Goal: Transaction & Acquisition: Purchase product/service

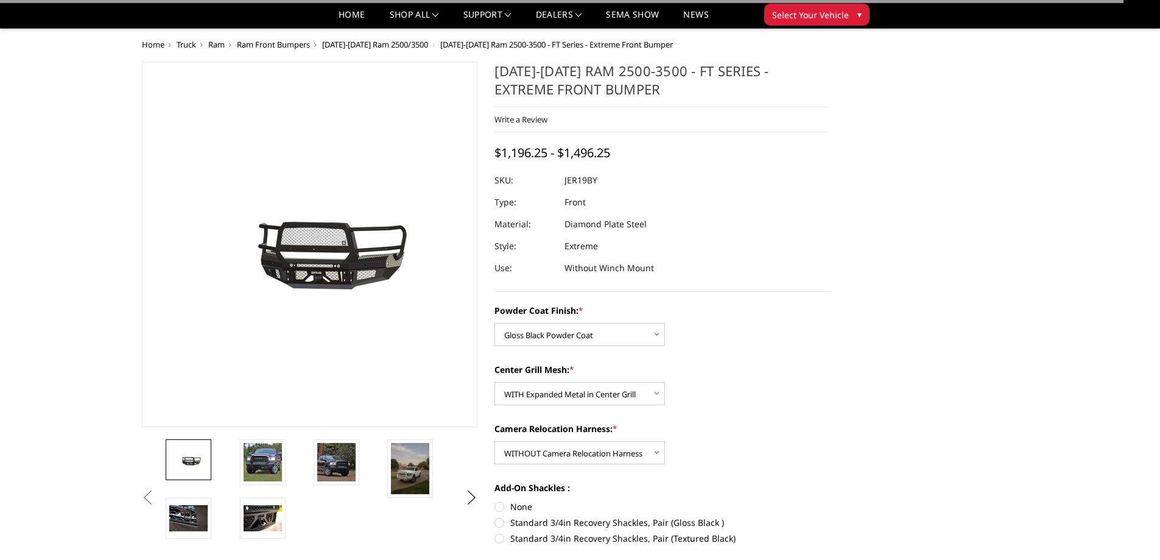
select select "3215"
select select "3217"
select select "3220"
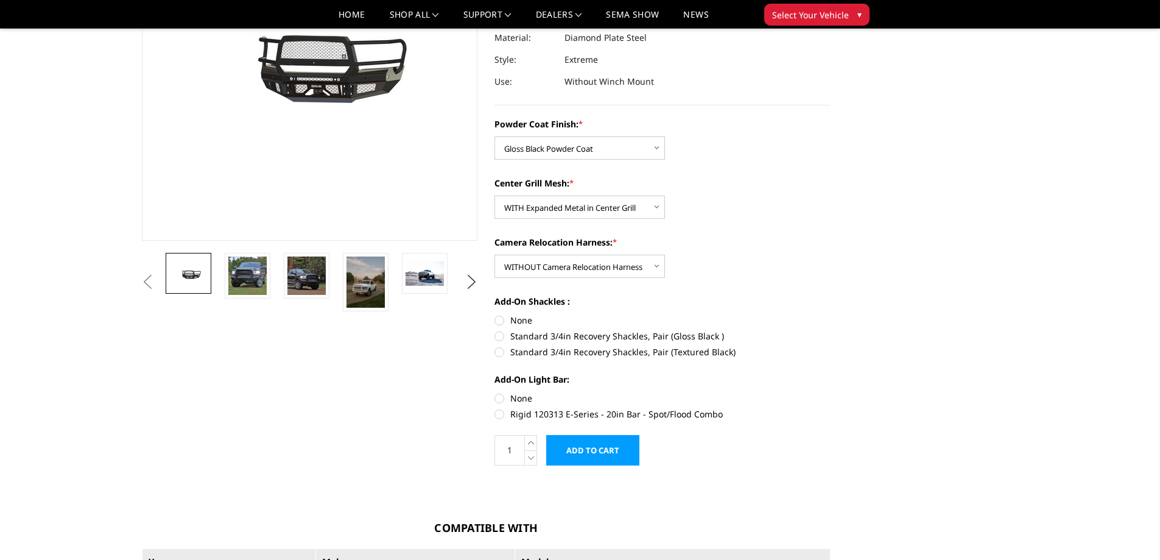
scroll to position [215, 0]
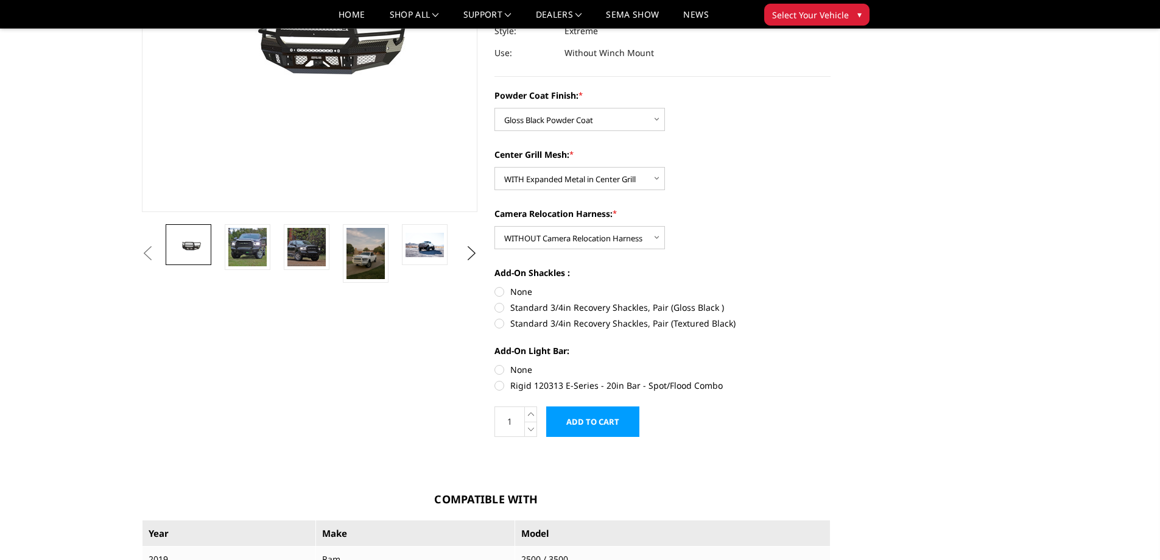
drag, startPoint x: 1165, startPoint y: 206, endPoint x: 1169, endPoint y: 175, distance: 30.8
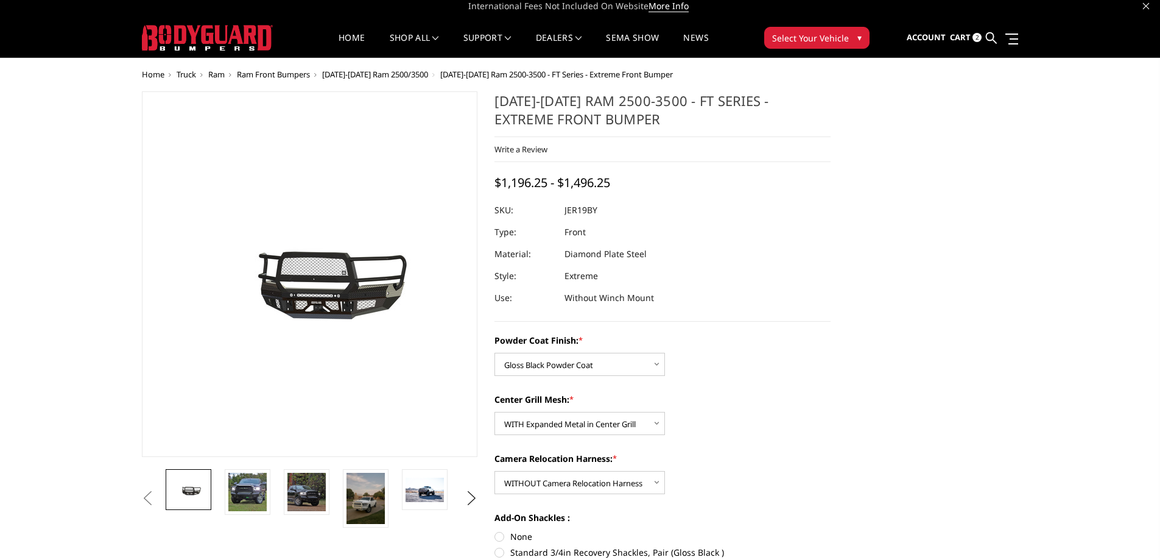
scroll to position [4, 0]
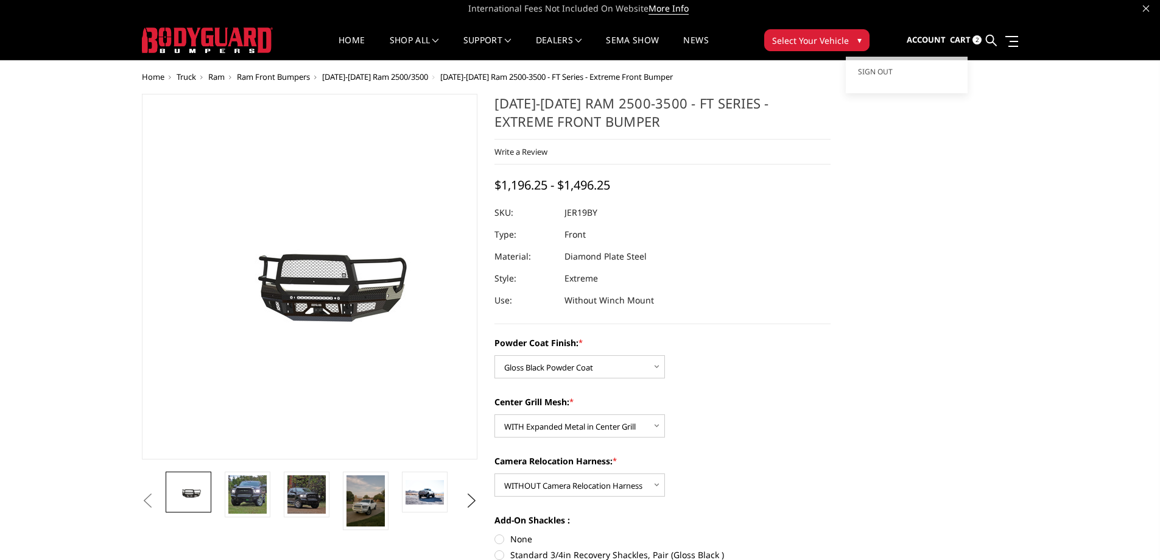
click at [917, 41] on span "Account" at bounding box center [926, 39] width 39 height 11
click at [958, 39] on span "Cart" at bounding box center [960, 39] width 21 height 11
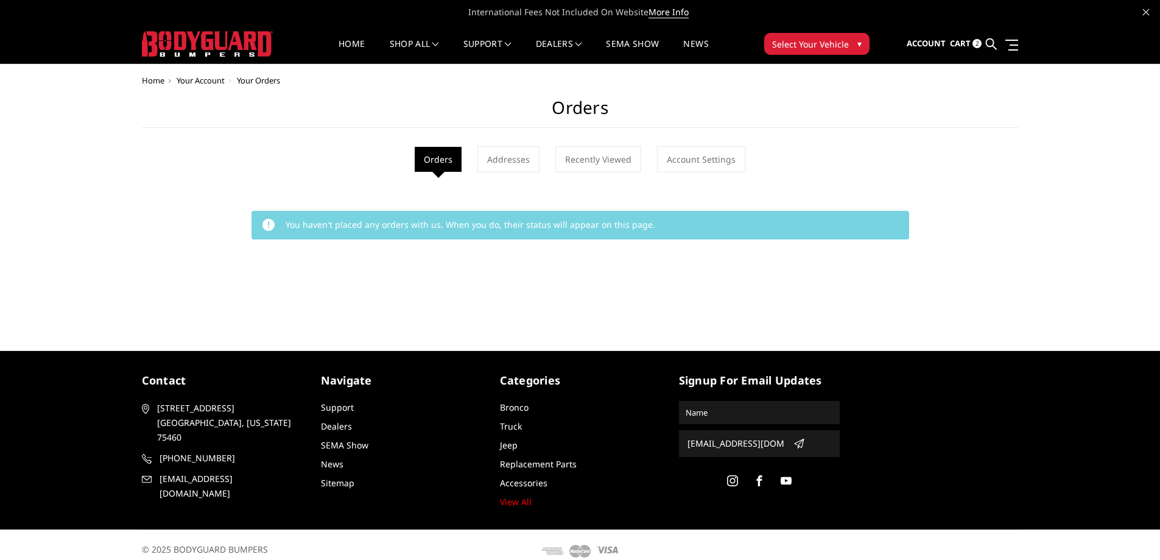
click at [963, 41] on span "Cart" at bounding box center [960, 43] width 21 height 11
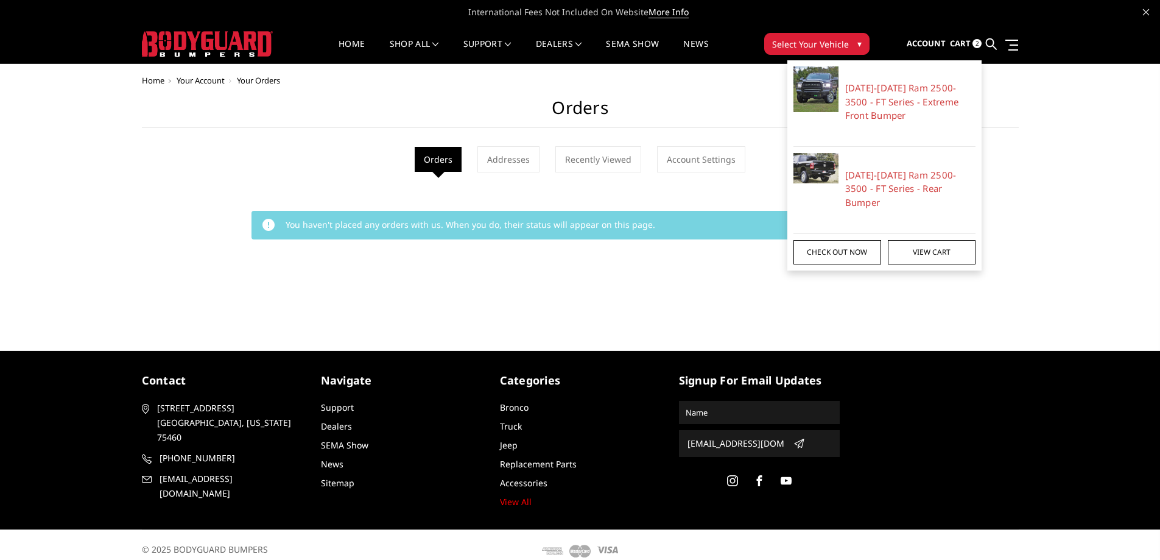
click at [843, 240] on link "Check out now" at bounding box center [838, 252] width 88 height 24
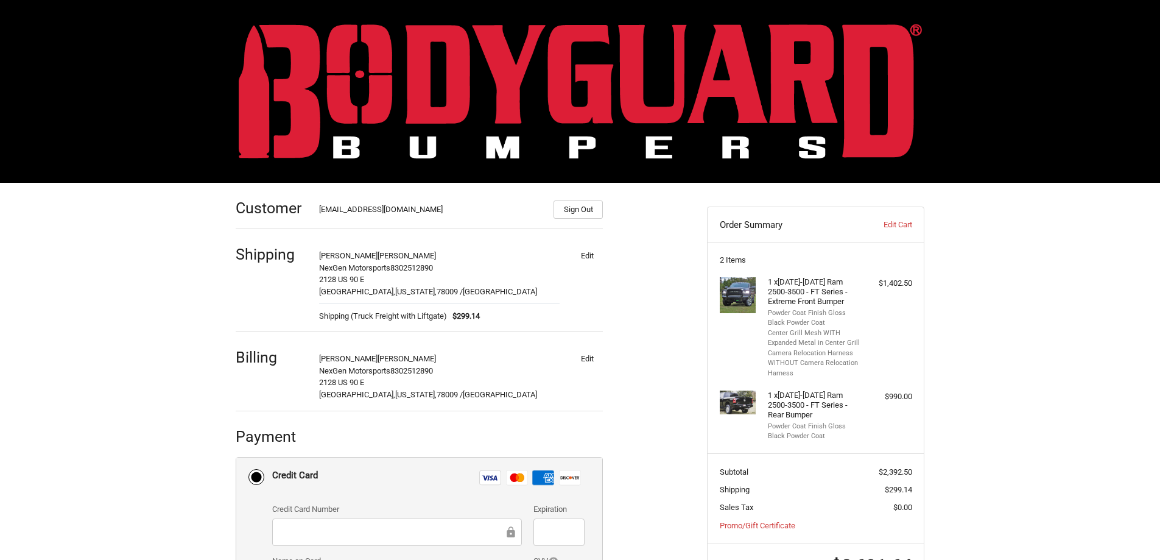
click at [796, 311] on li "Powder Coat Finish Gloss Black Powder Coat" at bounding box center [814, 318] width 93 height 20
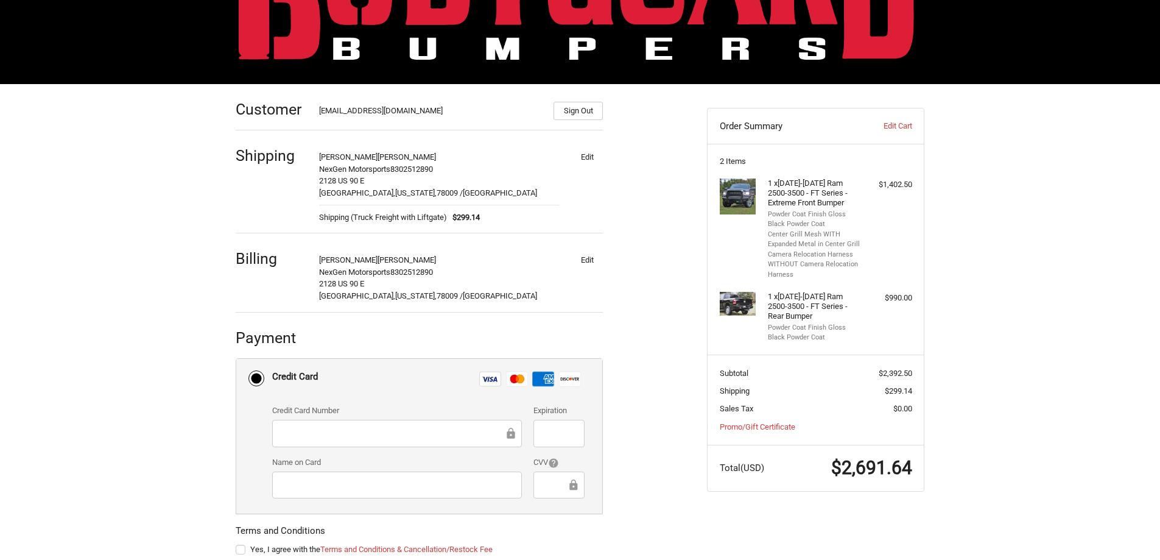
scroll to position [97, 0]
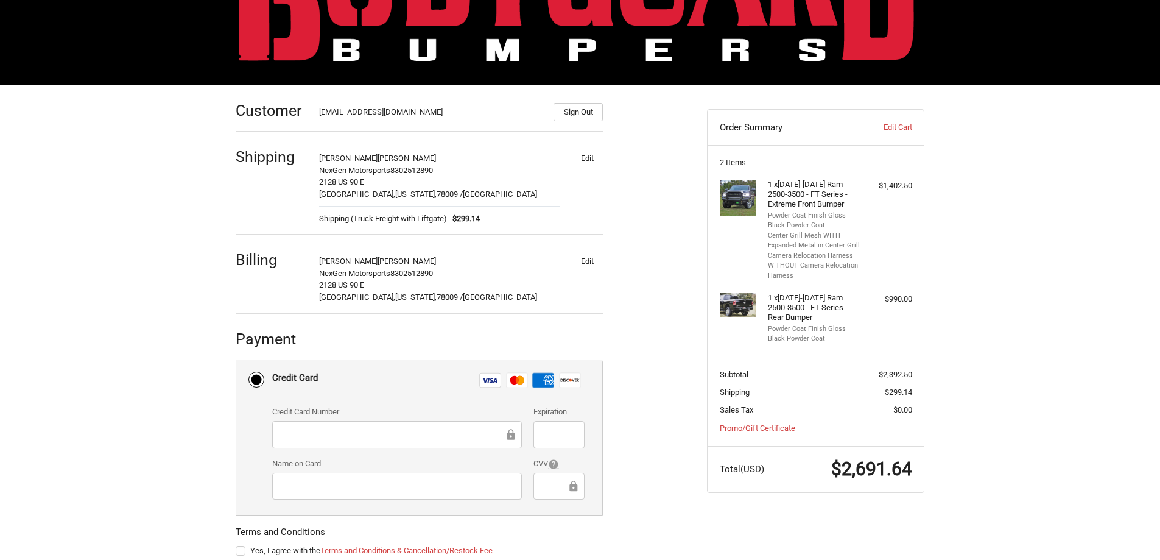
click at [804, 297] on h4 "1 x 2019-2025 Ram 2500-3500 - FT Series - Rear Bumper" at bounding box center [814, 308] width 93 height 30
click at [781, 194] on h4 "1 x 2019-2025 Ram 2500-3500 - FT Series - Extreme Front Bumper" at bounding box center [814, 195] width 93 height 30
click at [745, 201] on img at bounding box center [738, 198] width 37 height 37
click at [772, 253] on li "Camera Relocation Harness WITHOUT Camera Relocation Harness" at bounding box center [814, 266] width 93 height 30
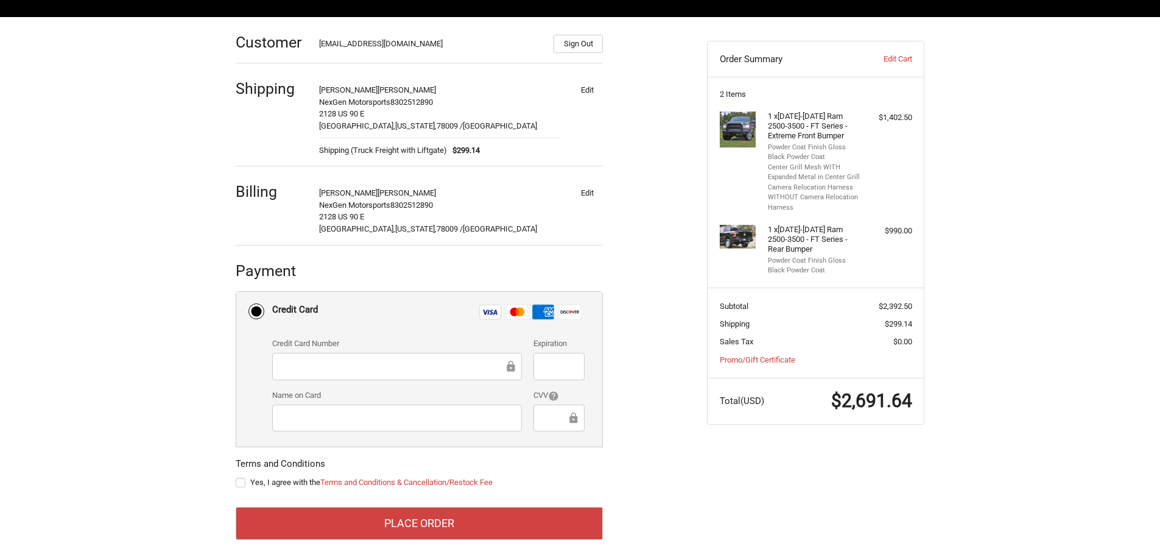
scroll to position [173, 0]
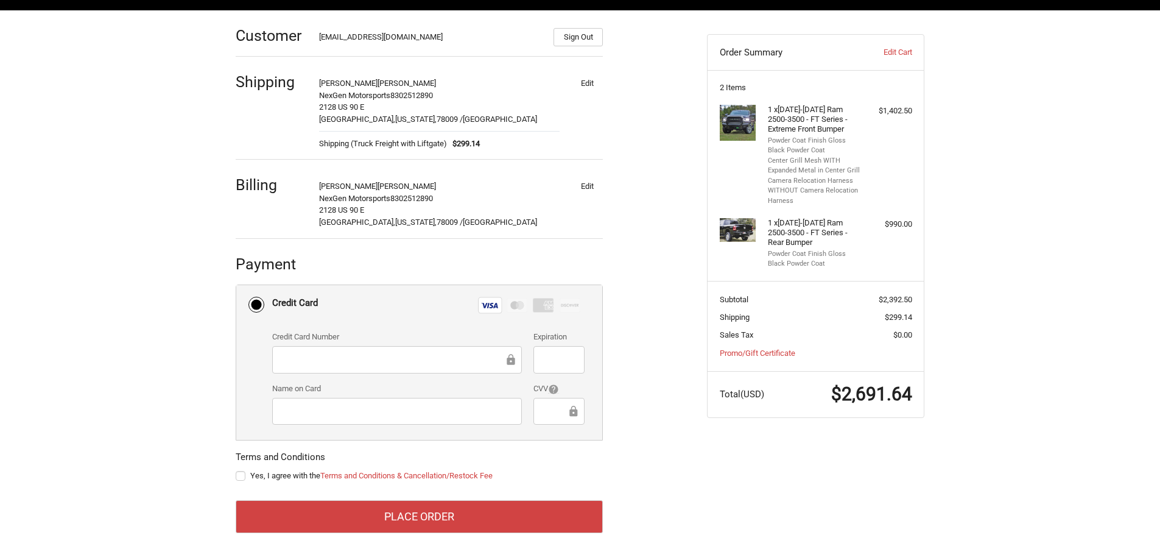
click at [388, 417] on iframe at bounding box center [397, 411] width 233 height 14
click at [242, 473] on label "Yes, I agree with the Terms and Conditions & Cancellation/Restock Fee" at bounding box center [419, 476] width 367 height 10
click at [236, 470] on input "Yes, I agree with the Terms and Conditions & Cancellation/Restock Fee" at bounding box center [236, 470] width 1 height 1
checkbox input "true"
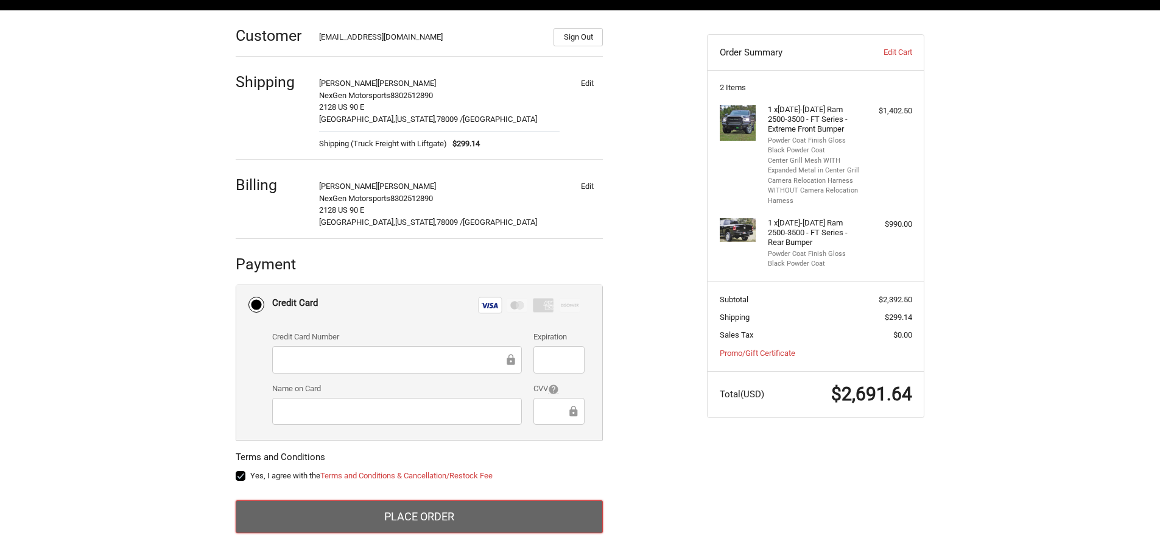
click at [406, 523] on button "Place Order" at bounding box center [419, 516] width 367 height 33
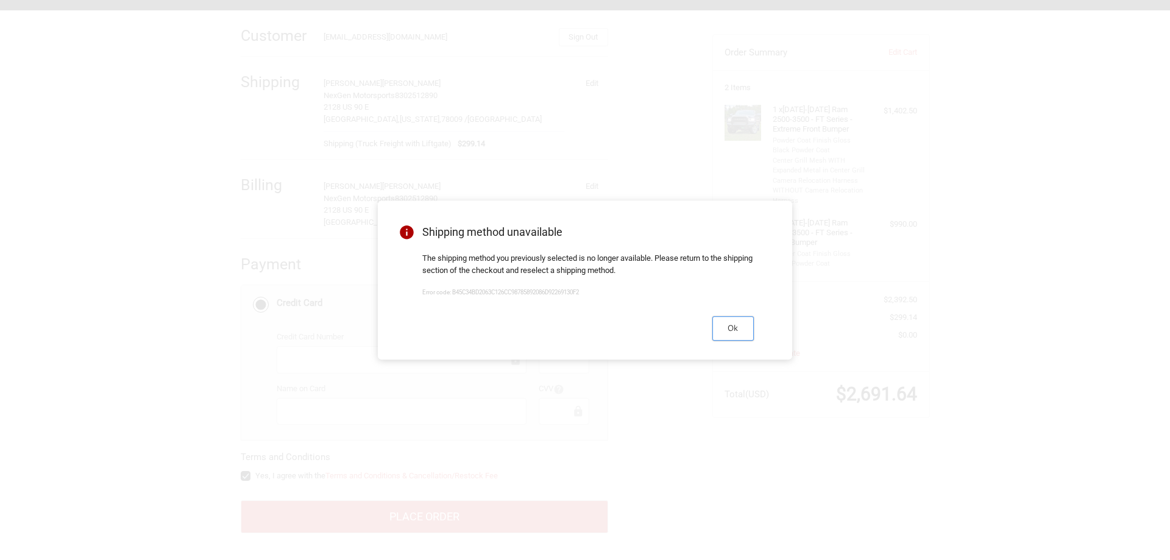
click at [735, 332] on button "Ok" at bounding box center [732, 328] width 41 height 24
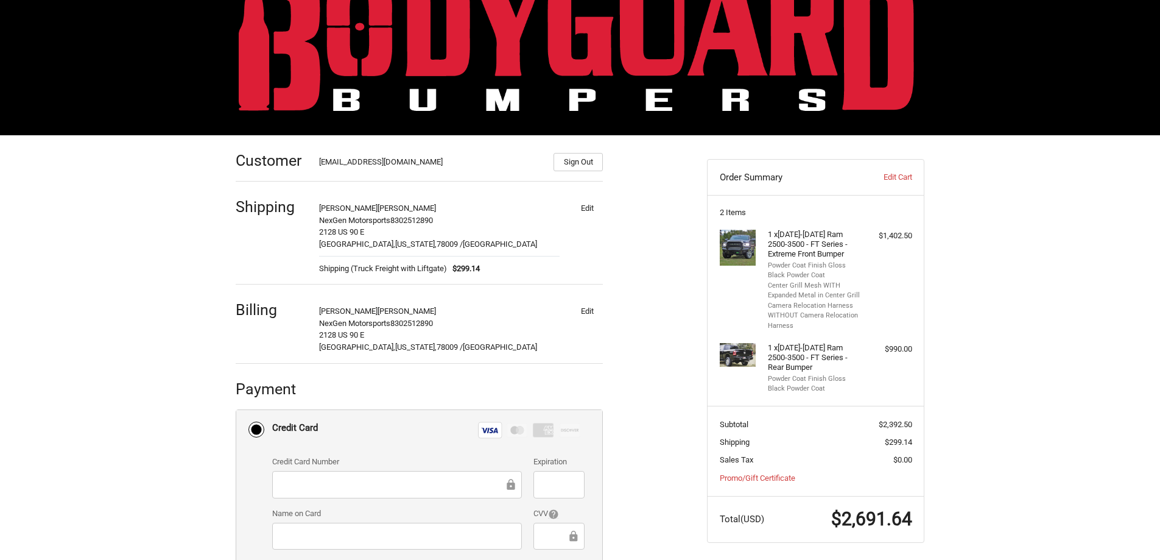
scroll to position [46, 0]
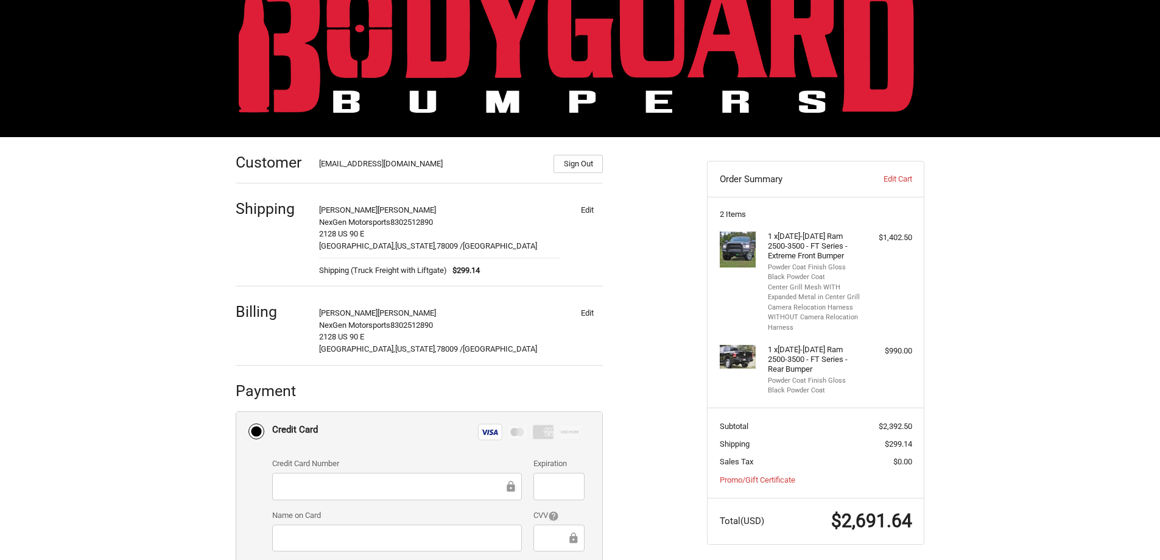
click at [374, 267] on span "Shipping (Truck Freight with Liftgate)" at bounding box center [383, 270] width 128 height 12
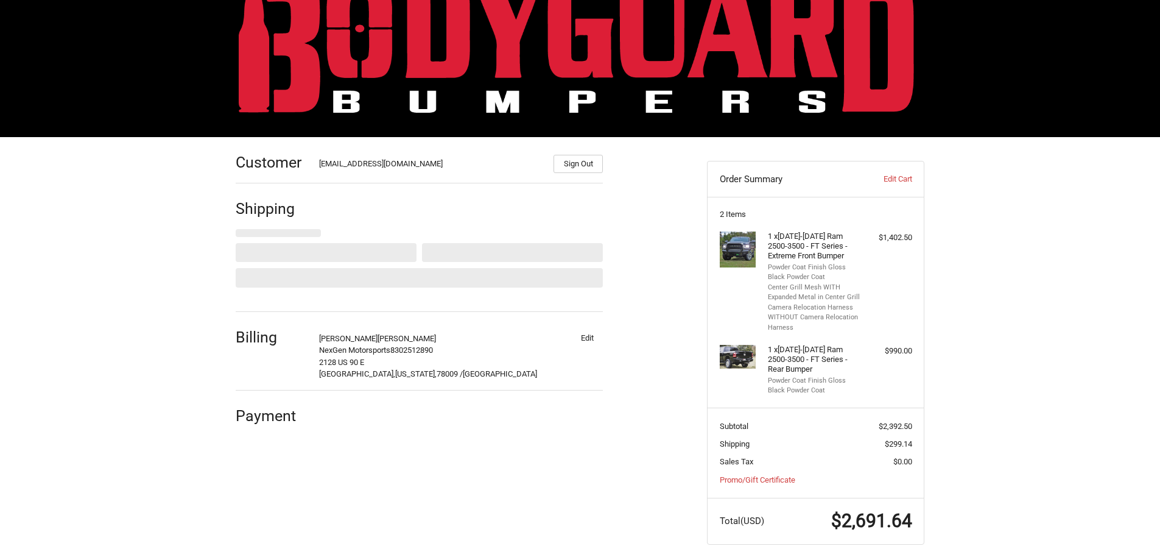
scroll to position [54, 0]
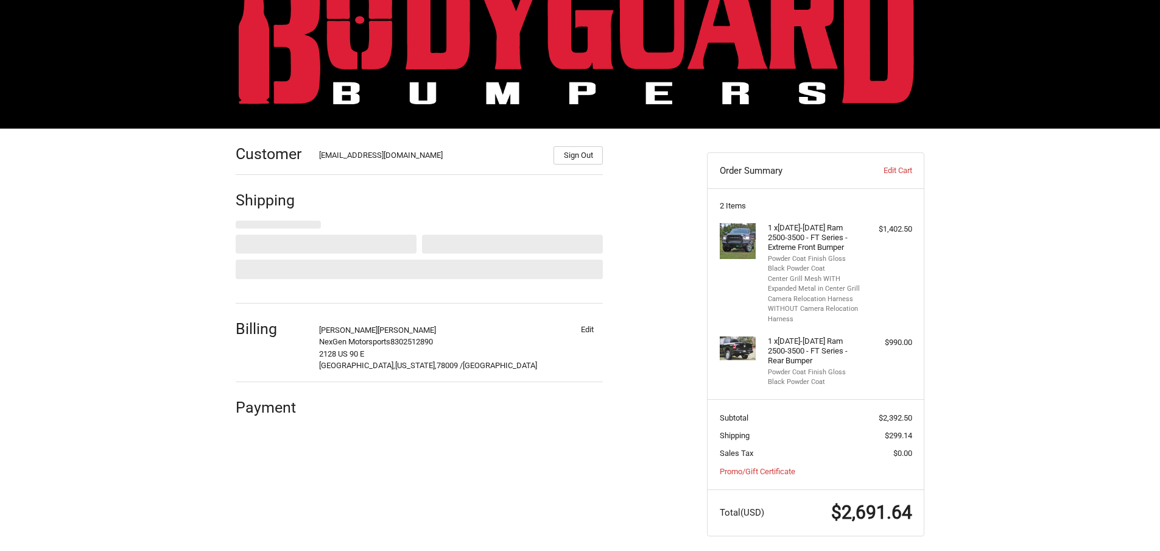
select select "US"
select select "TX"
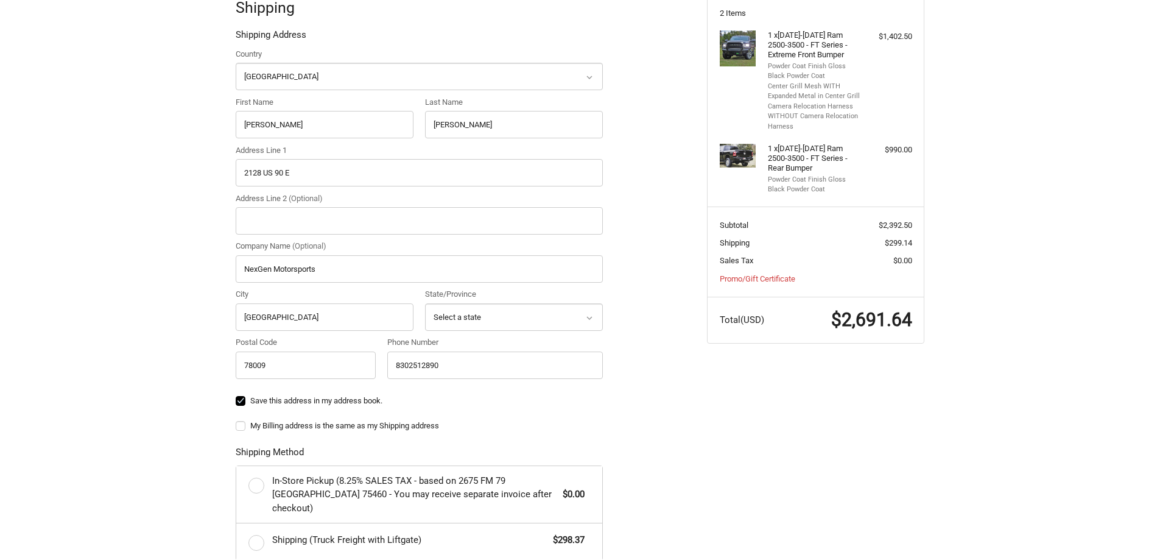
scroll to position [291, 0]
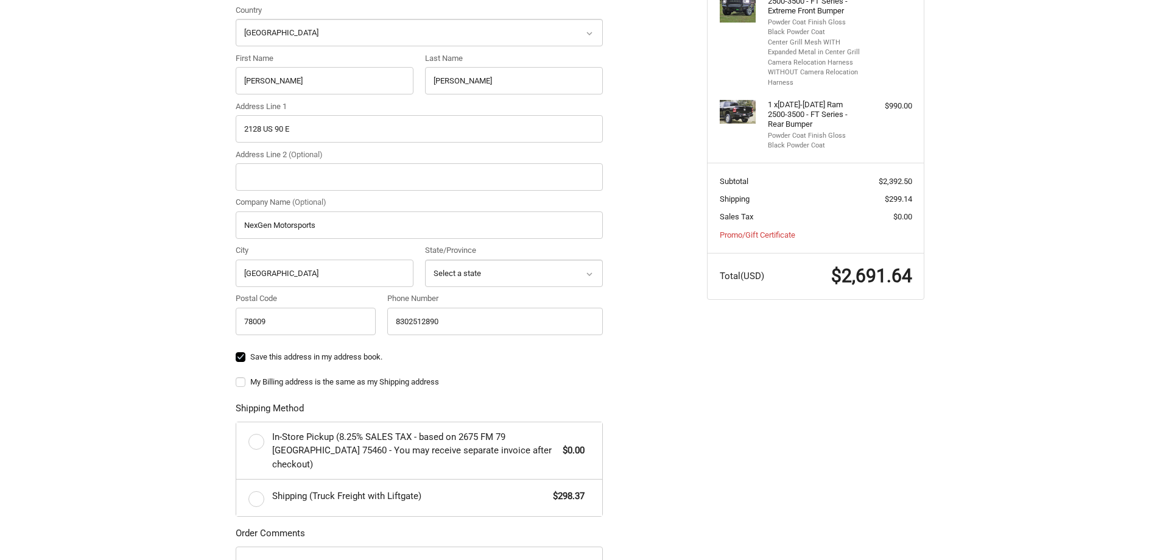
click at [241, 382] on label "My Billing address is the same as my Shipping address" at bounding box center [419, 382] width 367 height 10
click at [236, 376] on input "My Billing address is the same as my Shipping address" at bounding box center [236, 376] width 1 height 1
checkbox input "true"
click at [471, 489] on span "Shipping (Truck Freight with Liftgate)" at bounding box center [409, 496] width 275 height 14
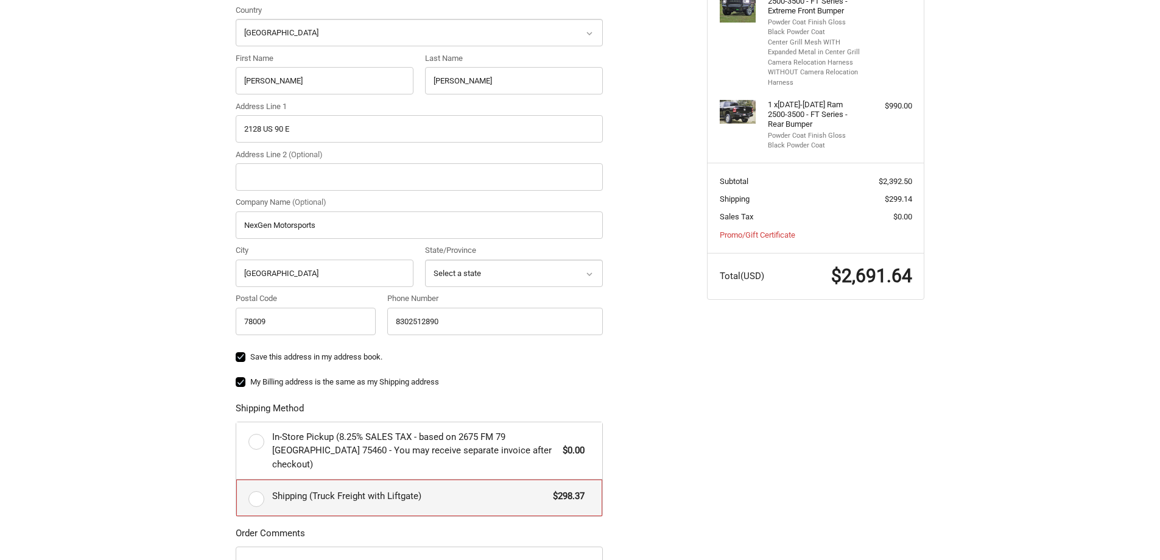
click at [237, 480] on input "Shipping (Truck Freight with Liftgate) $298.37" at bounding box center [236, 479] width 1 height 1
radio input "true"
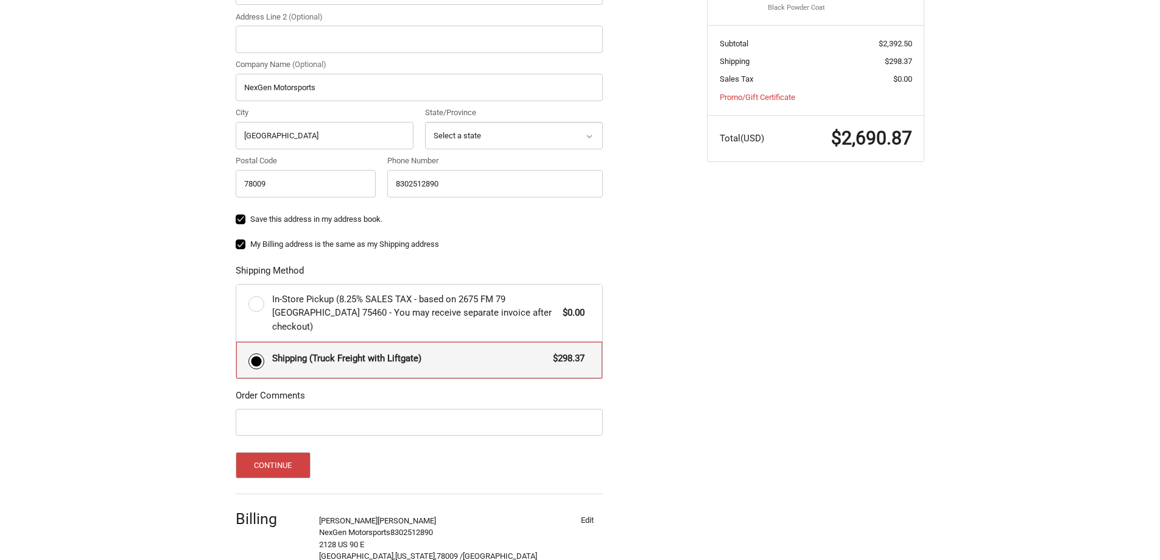
scroll to position [431, 0]
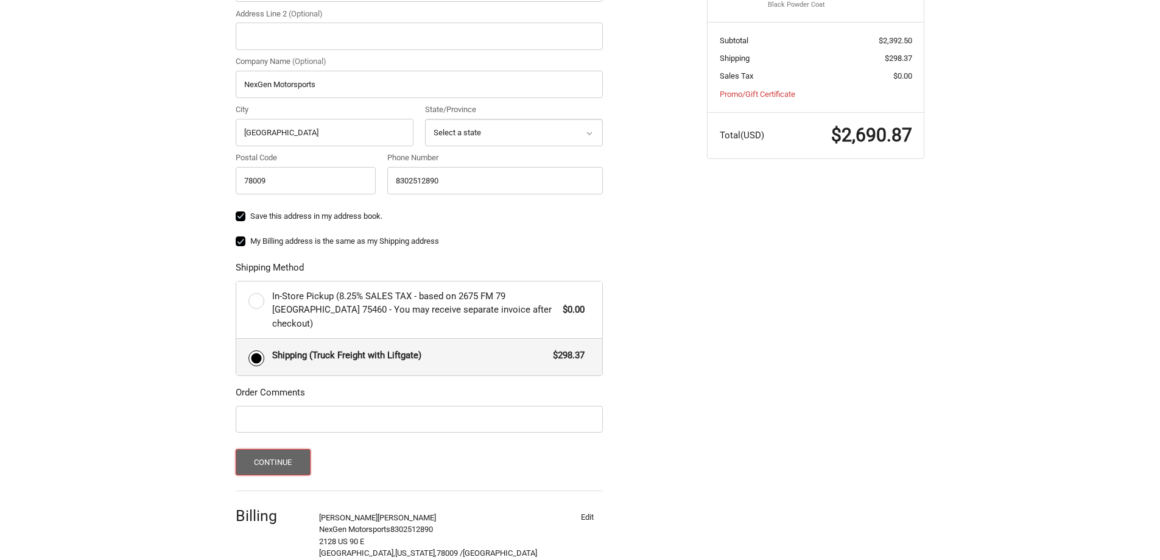
click at [266, 456] on button "Continue" at bounding box center [273, 462] width 75 height 26
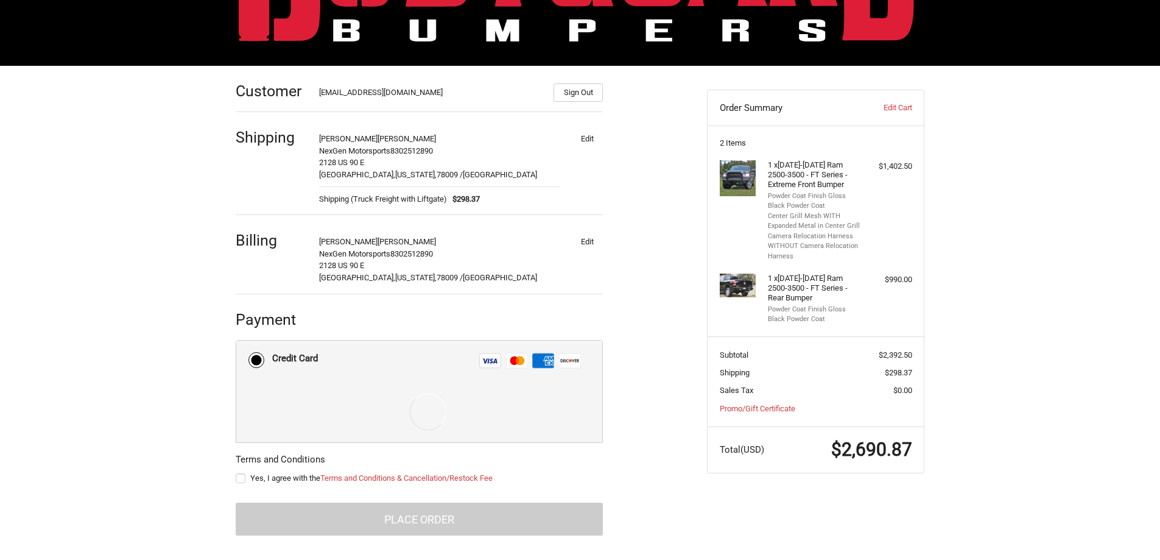
scroll to position [120, 0]
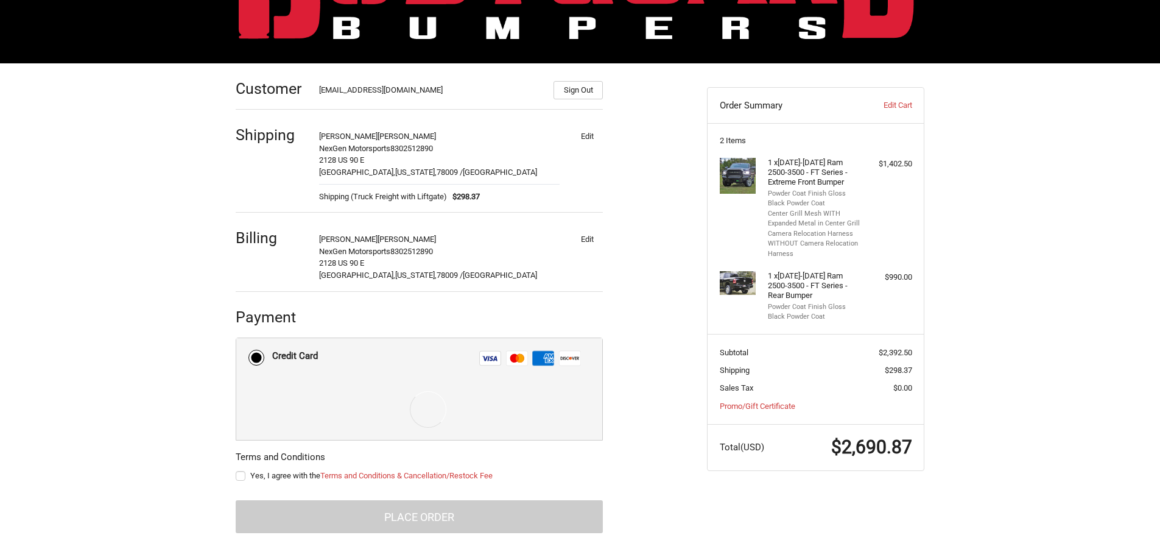
click at [243, 478] on label "Yes, I agree with the Terms and Conditions & Cancellation/Restock Fee" at bounding box center [419, 476] width 367 height 10
click at [236, 470] on input "Yes, I agree with the Terms and Conditions & Cancellation/Restock Fee" at bounding box center [236, 470] width 1 height 1
checkbox input "true"
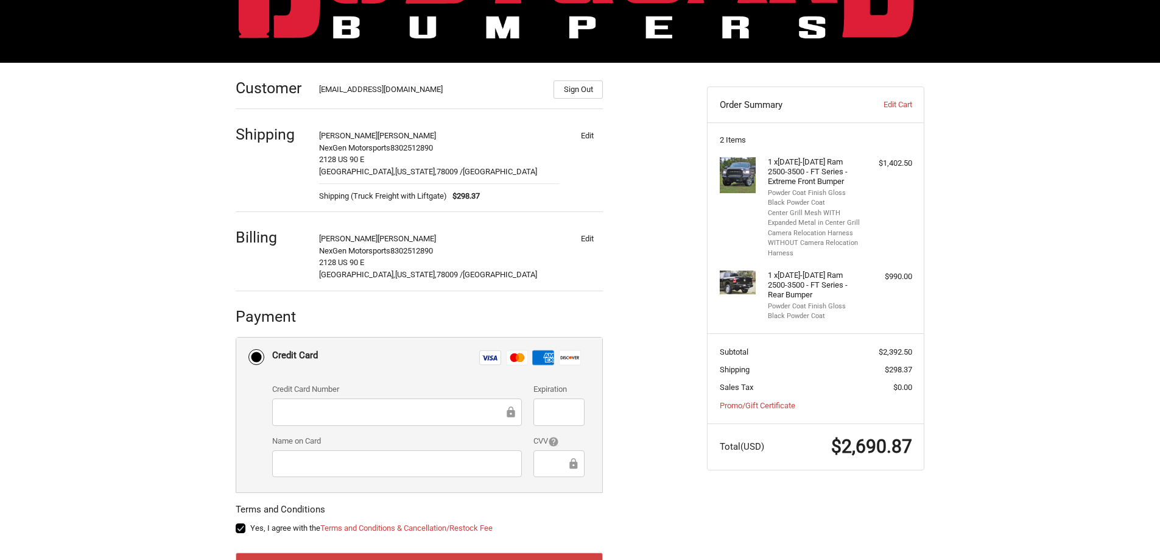
click at [307, 404] on div at bounding box center [397, 411] width 250 height 27
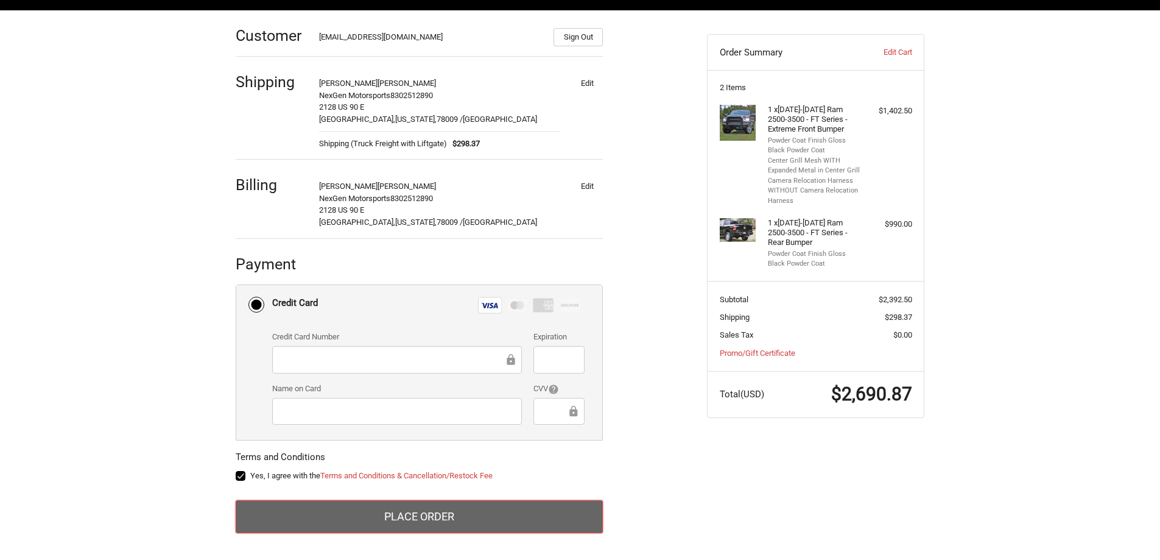
click at [393, 522] on button "Place Order" at bounding box center [419, 516] width 367 height 33
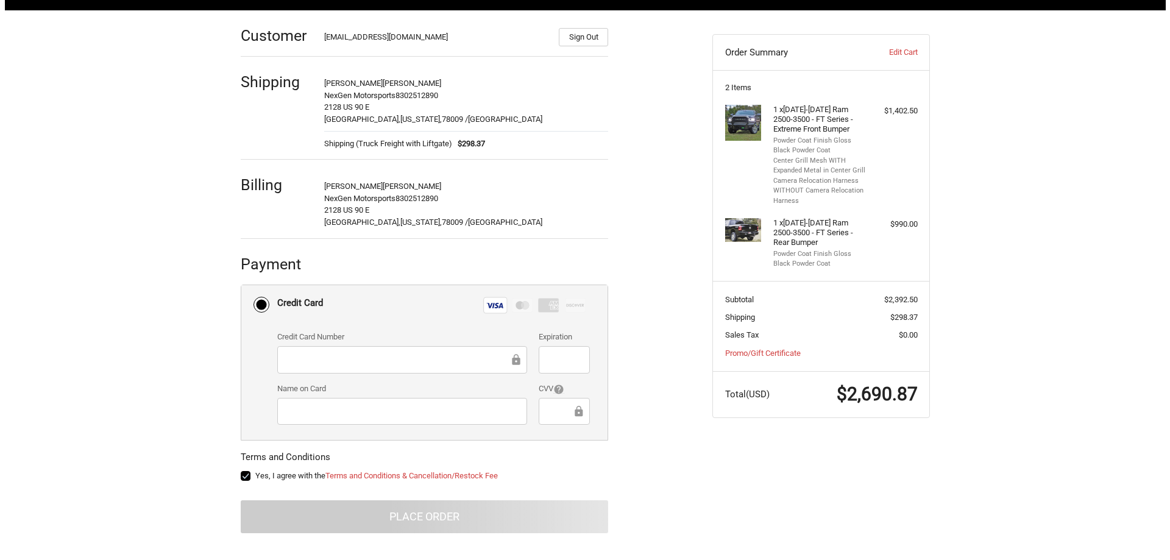
scroll to position [0, 0]
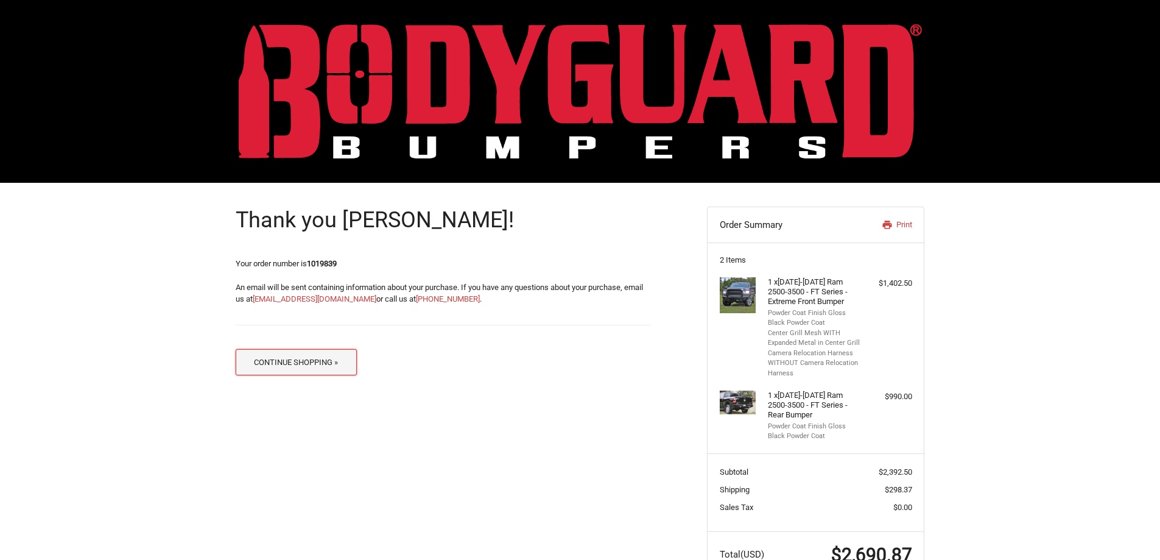
click at [306, 364] on button "Continue Shopping »" at bounding box center [296, 362] width 121 height 26
